Goal: Task Accomplishment & Management: Manage account settings

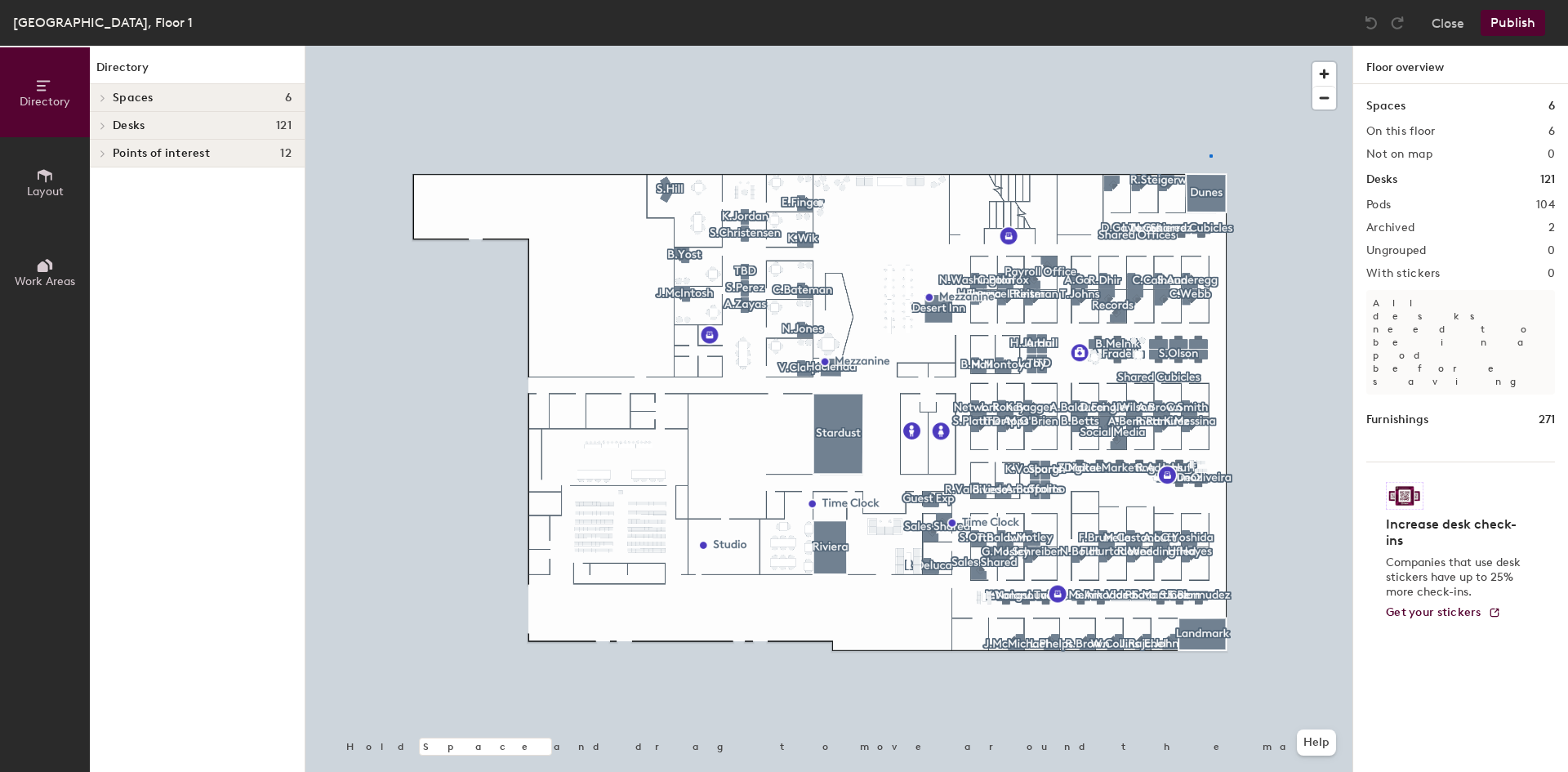
click at [1210, 45] on div at bounding box center [829, 45] width 1047 height 0
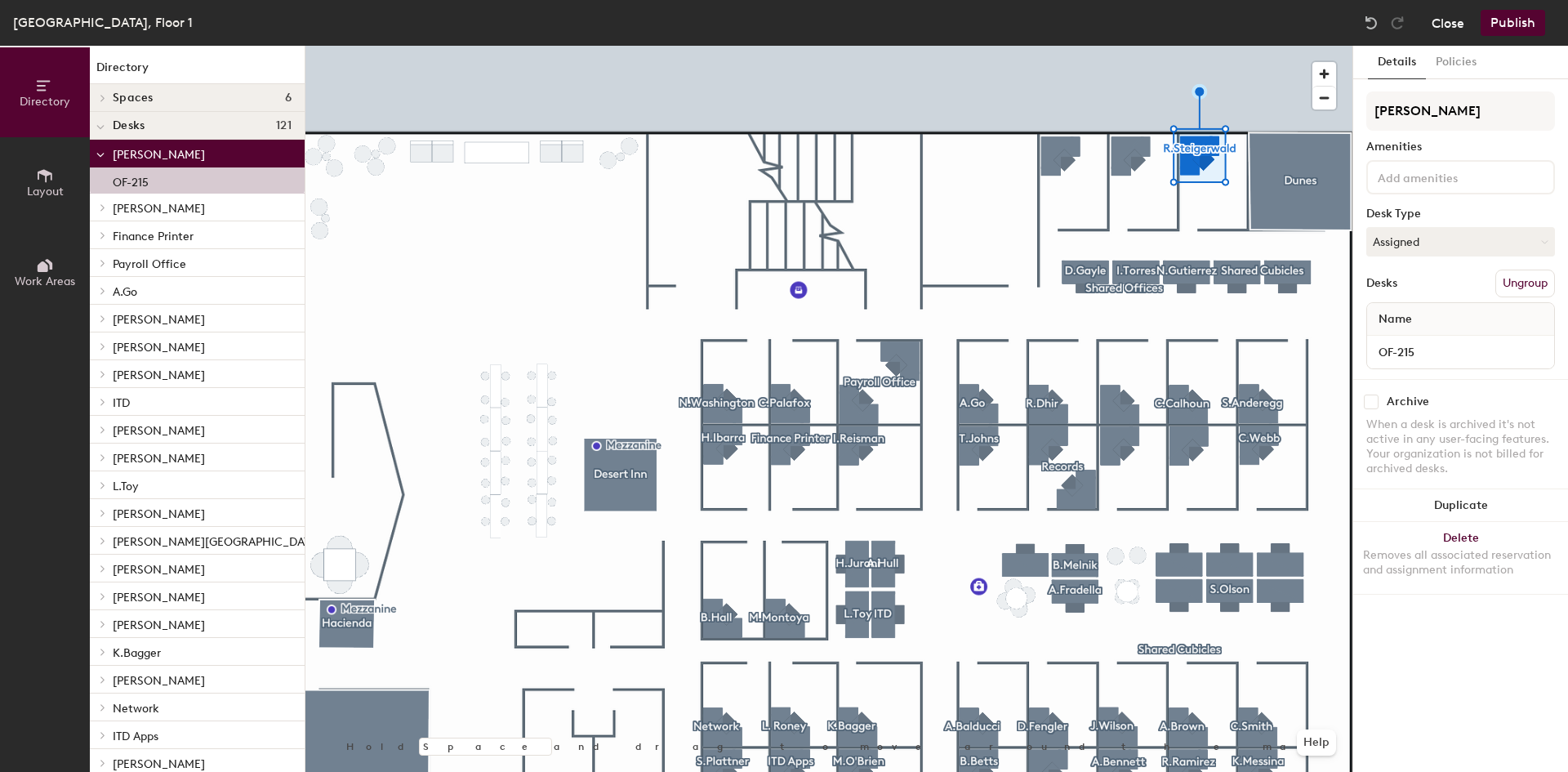
click at [1442, 21] on button "Close" at bounding box center [1448, 22] width 33 height 26
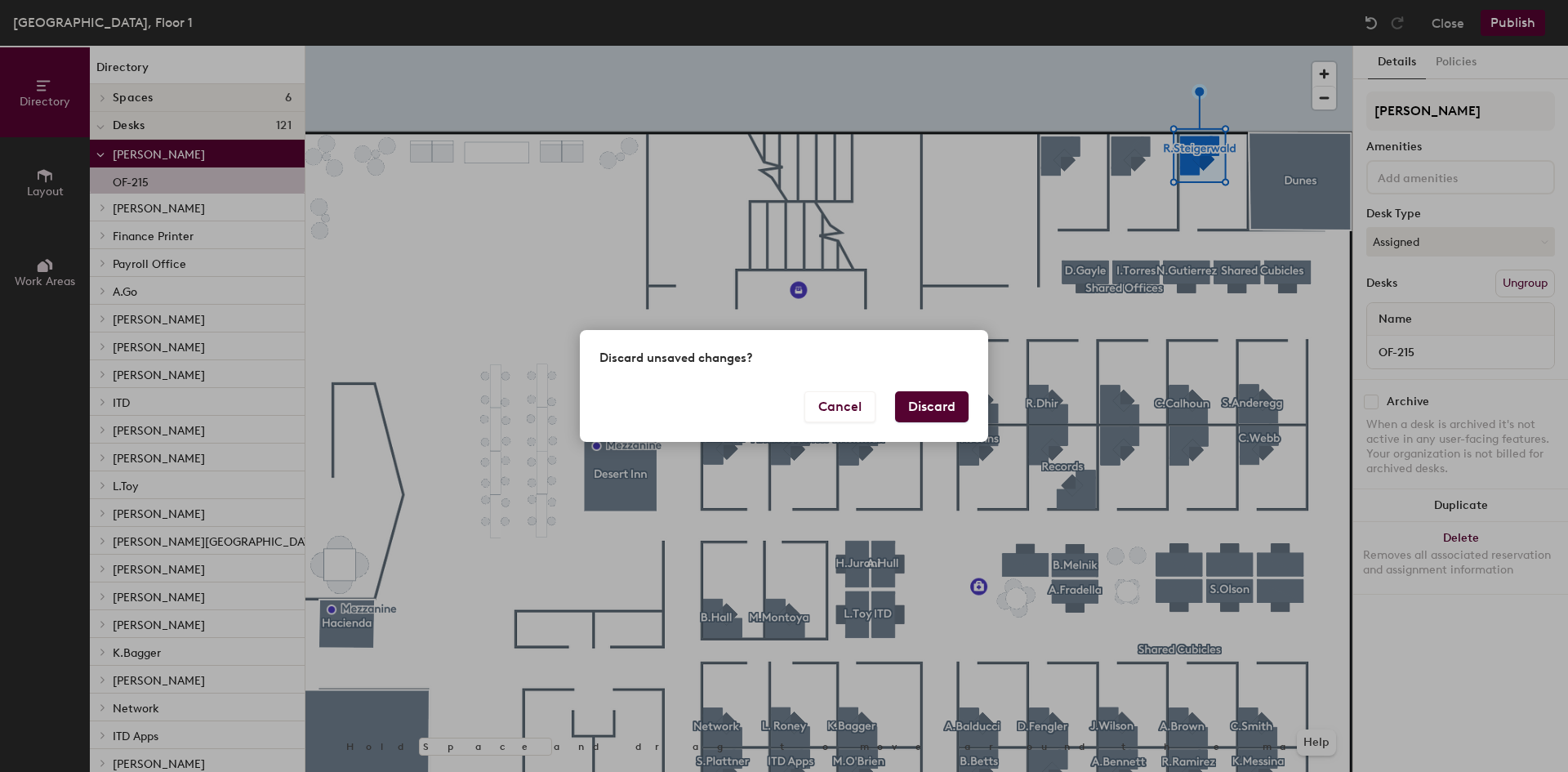
click at [940, 400] on button "Discard" at bounding box center [931, 406] width 74 height 31
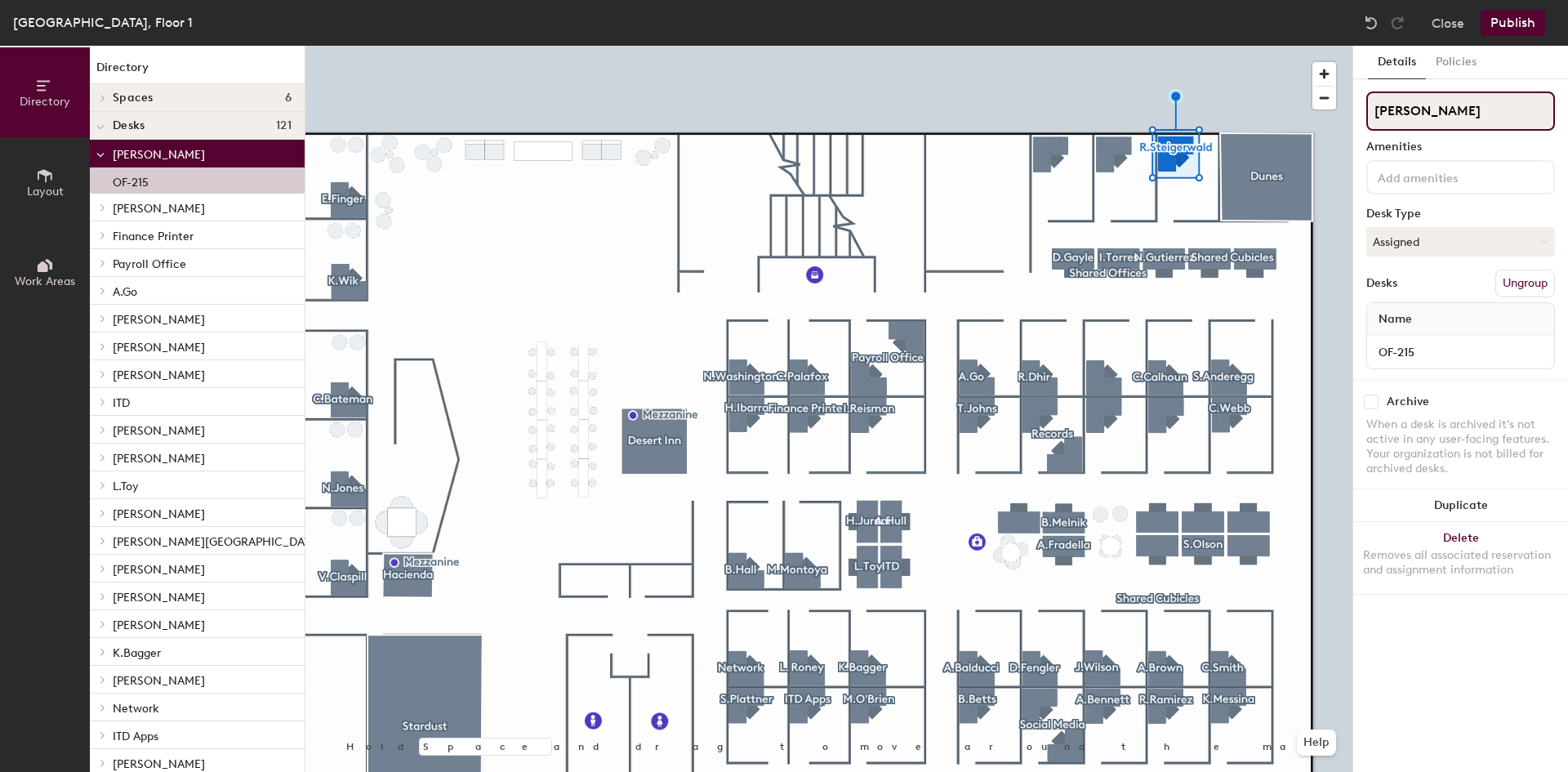
drag, startPoint x: 1478, startPoint y: 107, endPoint x: 1354, endPoint y: 113, distance: 124.1
click at [1354, 113] on div "Details Policies [PERSON_NAME] Amenities Desk Type Assigned Desks Ungroup Name …" at bounding box center [1460, 409] width 215 height 727
type input "TBD"
click at [1501, 24] on button "Publish" at bounding box center [1513, 22] width 64 height 26
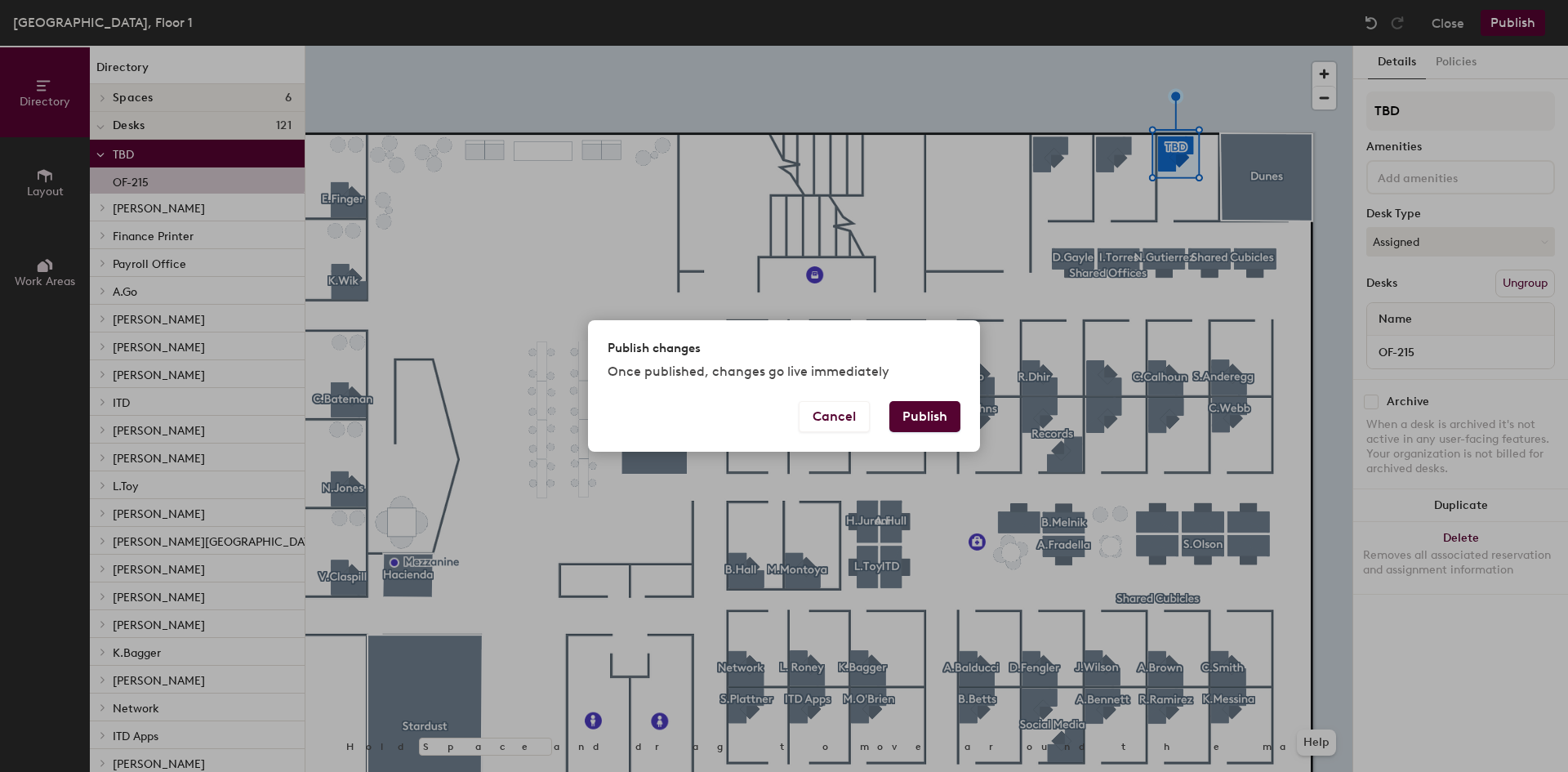
click at [939, 420] on button "Publish" at bounding box center [925, 416] width 71 height 31
